Goal: Navigation & Orientation: Find specific page/section

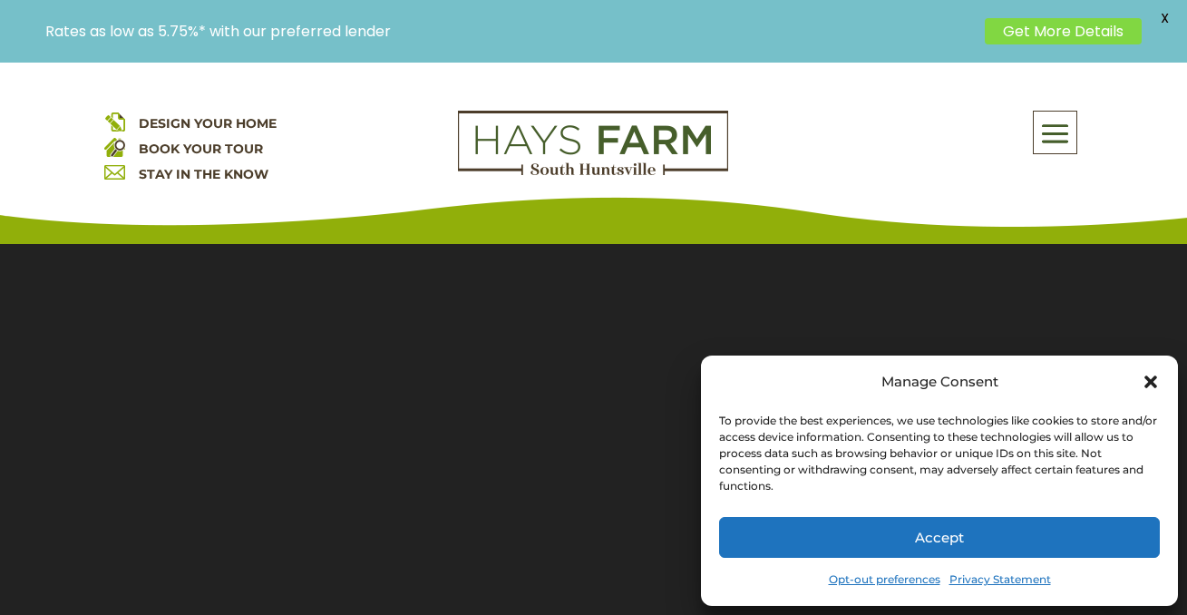
click at [1149, 382] on icon "Close dialog" at bounding box center [1150, 381] width 13 height 13
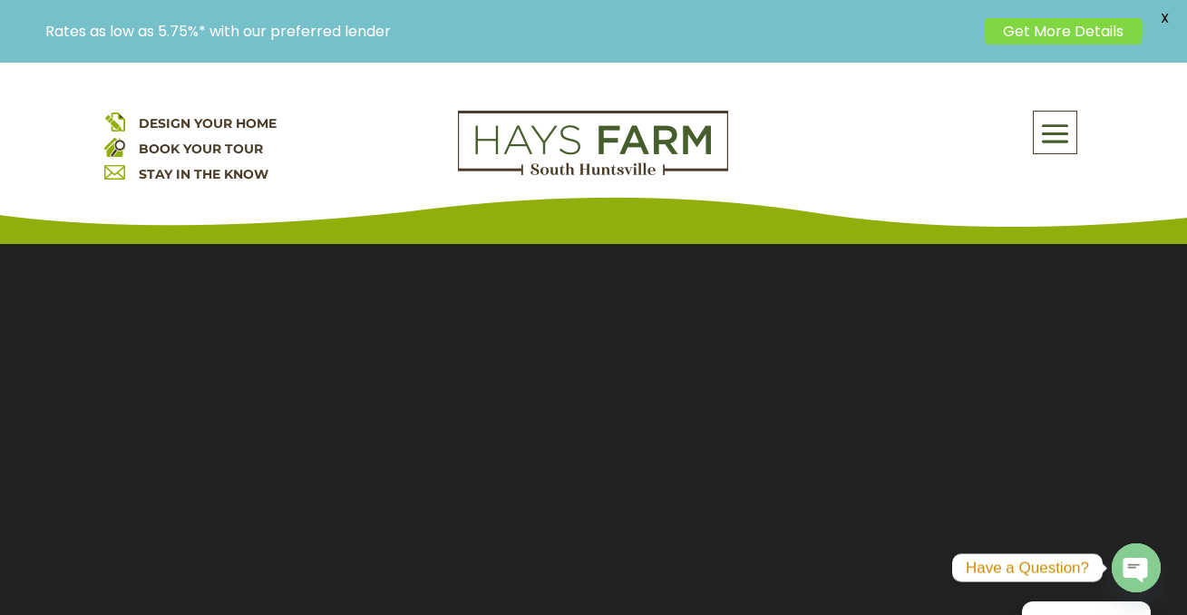
click at [1055, 139] on span at bounding box center [1055, 133] width 43 height 42
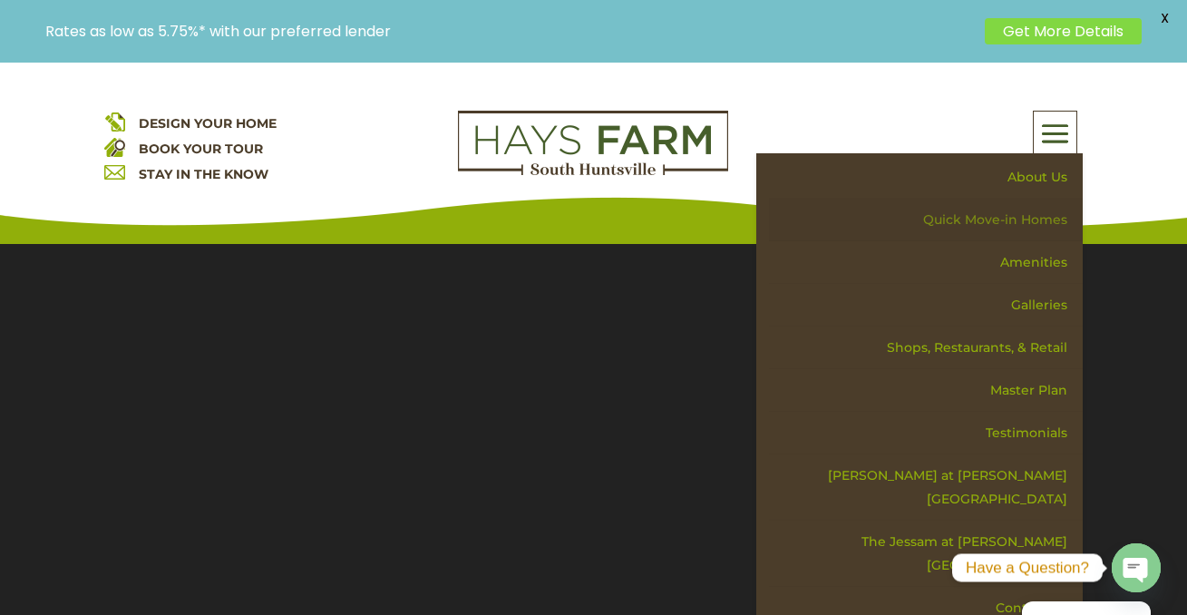
click at [1027, 220] on link "Quick Move-in Homes" at bounding box center [926, 220] width 314 height 43
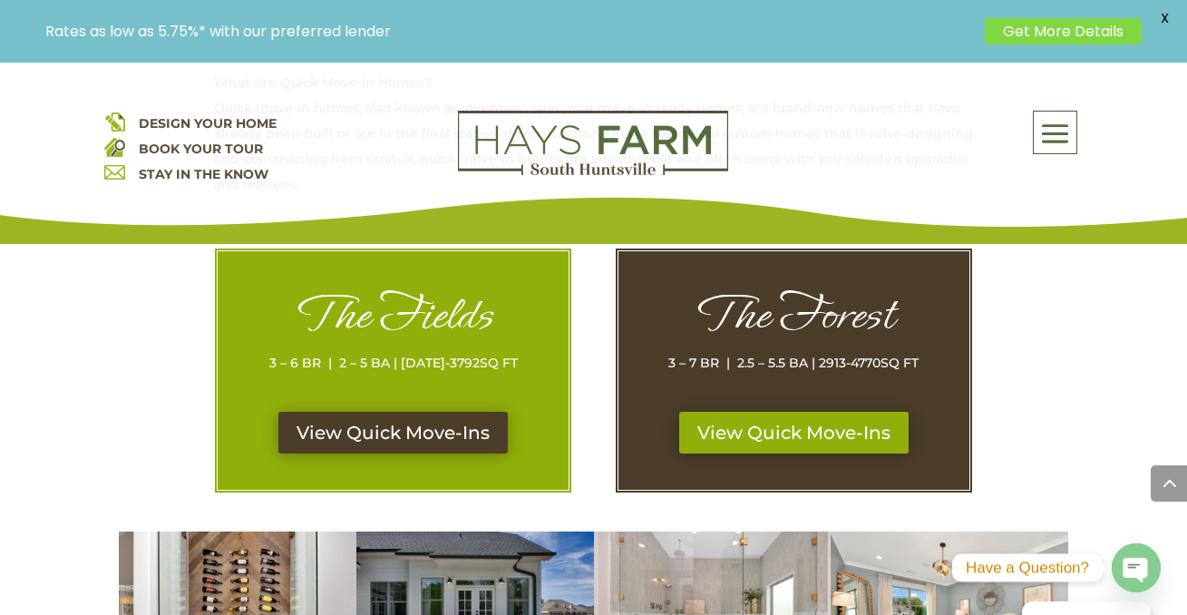
scroll to position [909, 0]
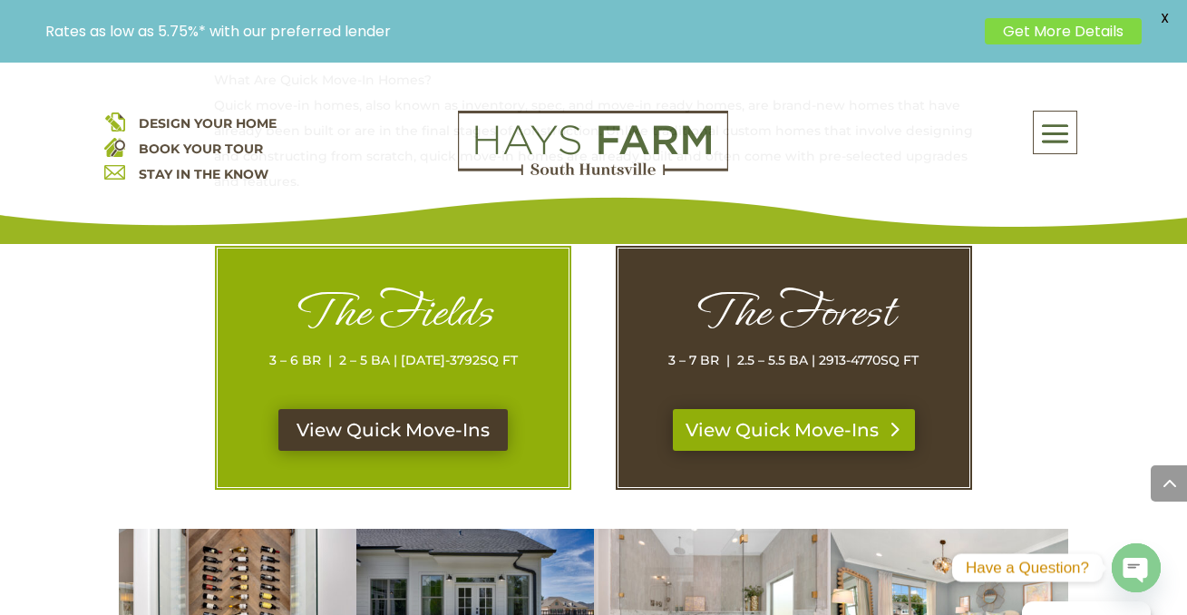
click at [806, 409] on link "View Quick Move-Ins" at bounding box center [794, 430] width 242 height 42
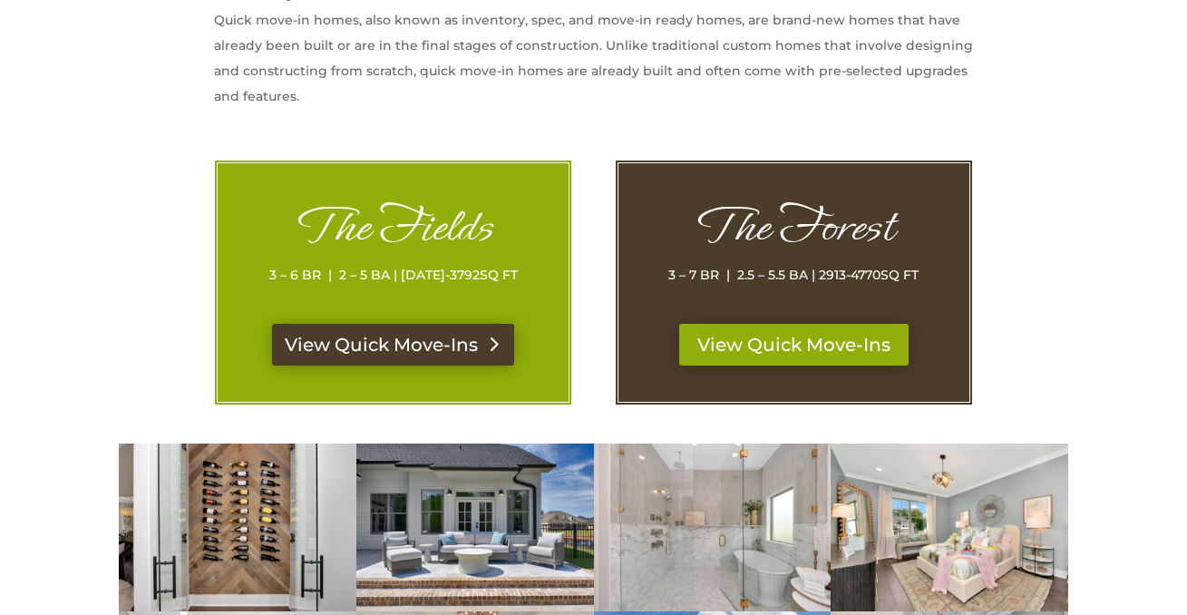
scroll to position [909, 0]
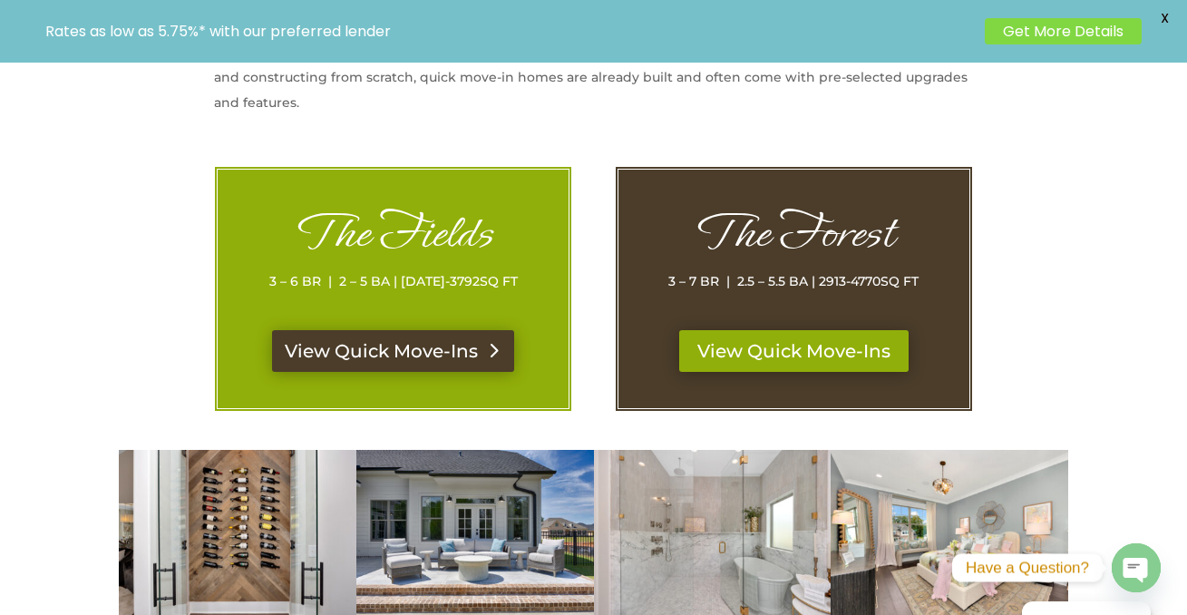
click at [339, 330] on link "View Quick Move-Ins" at bounding box center [393, 351] width 242 height 42
